Goal: Find specific page/section: Find specific page/section

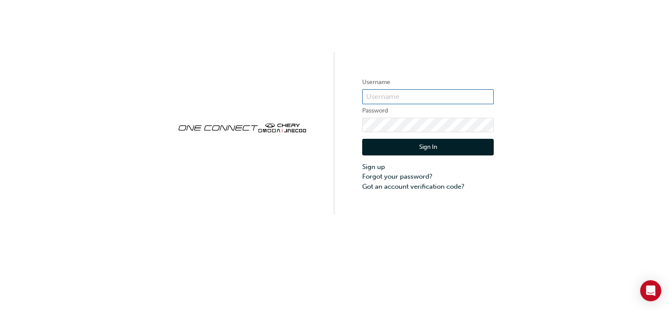
click at [395, 92] on input "text" at bounding box center [427, 96] width 131 height 15
type input "CHAU0743"
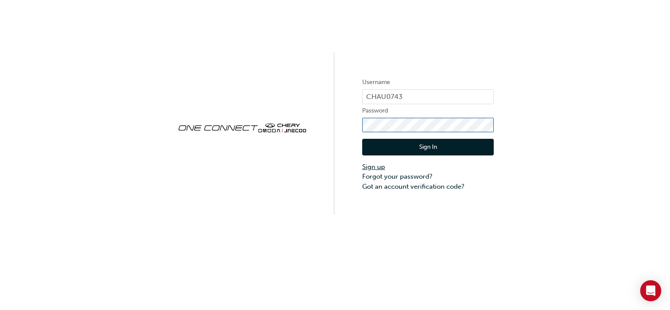
click button "Sign In" at bounding box center [427, 147] width 131 height 17
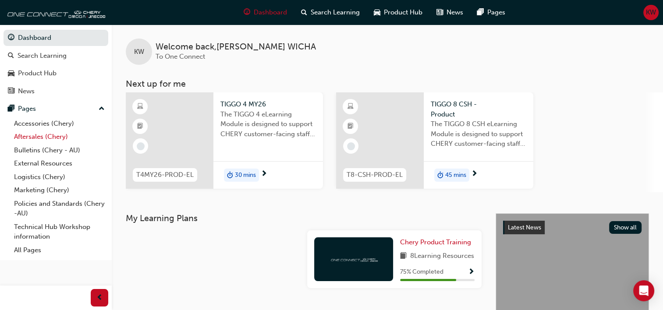
click at [42, 136] on link "Aftersales (Chery)" at bounding box center [60, 137] width 98 height 14
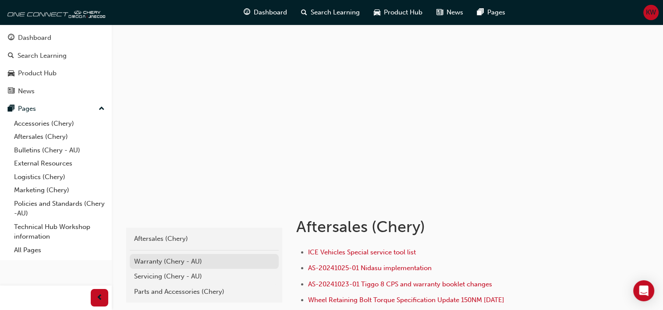
click at [165, 263] on div "Warranty (Chery - AU)" at bounding box center [204, 262] width 140 height 10
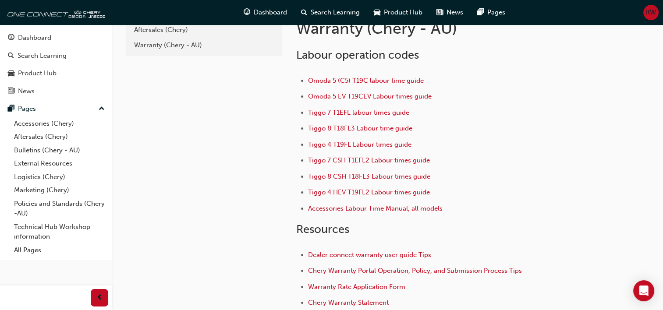
scroll to position [131, 0]
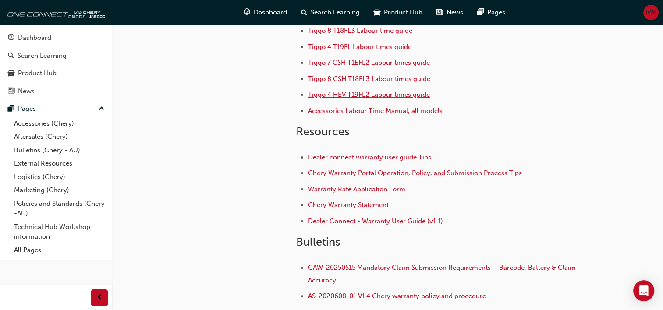
click at [361, 95] on span "Tiggo 4 HEV T19FL2 Labour times guide" at bounding box center [369, 95] width 122 height 8
